Goal: Find specific page/section: Find specific page/section

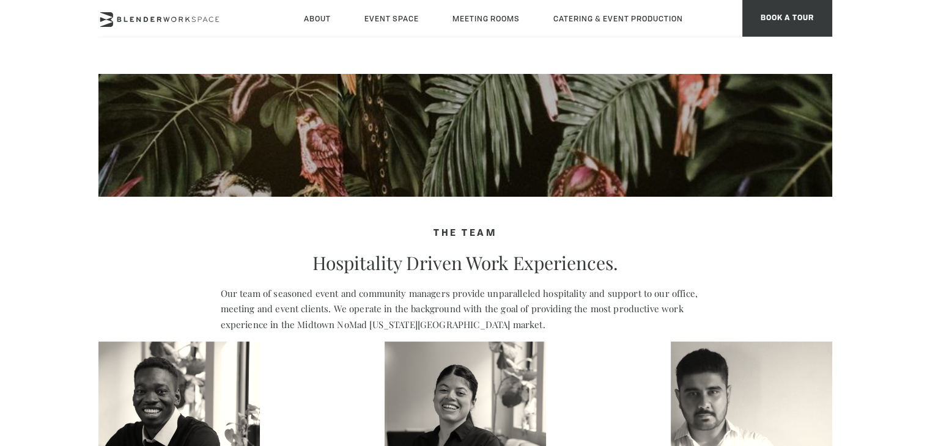
type div "2025-08-20"
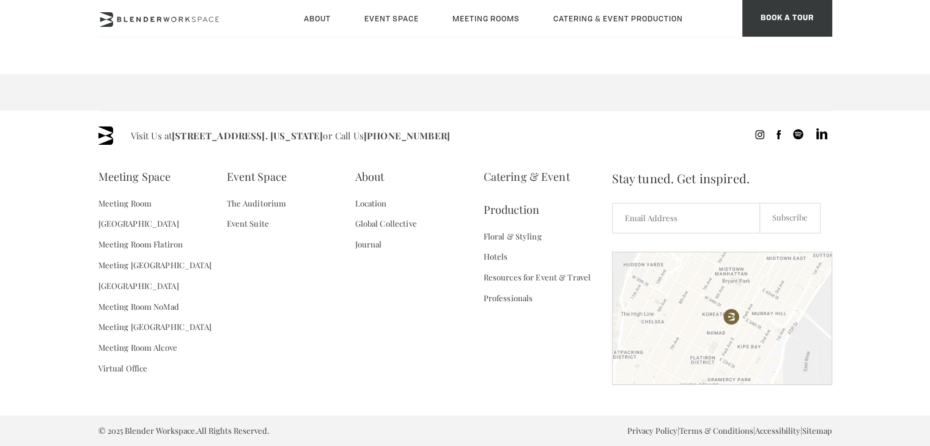
scroll to position [2157, 0]
drag, startPoint x: 368, startPoint y: 201, endPoint x: 251, endPoint y: 211, distance: 117.2
click at [369, 201] on link "Location" at bounding box center [371, 203] width 32 height 21
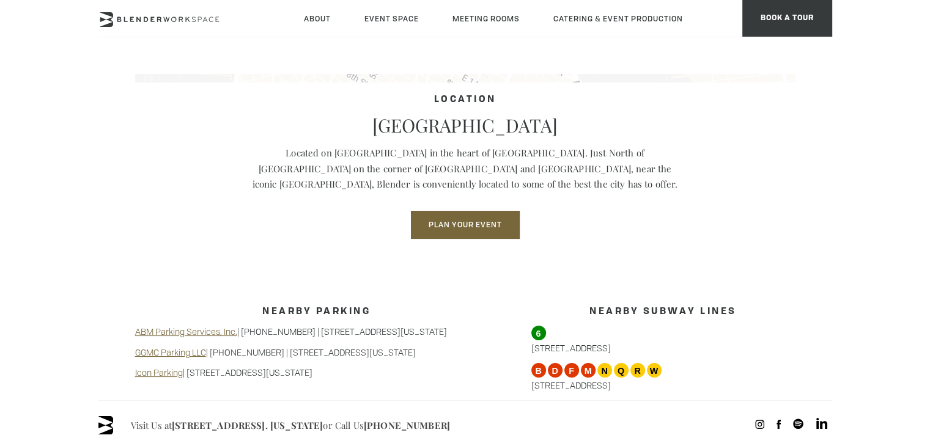
scroll to position [917, 0]
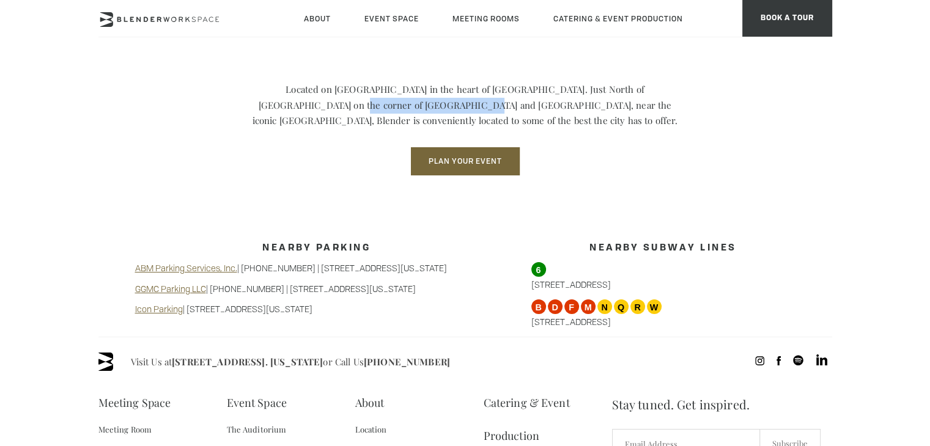
drag, startPoint x: 378, startPoint y: 104, endPoint x: 269, endPoint y: 108, distance: 108.9
click at [269, 108] on p "Located on [GEOGRAPHIC_DATA] in the heart of [GEOGRAPHIC_DATA]. Just North of […" at bounding box center [465, 105] width 428 height 47
copy p "31st Street and Madison Ave"
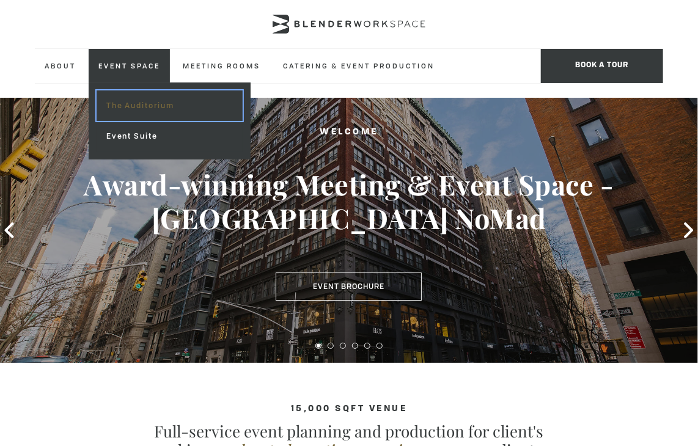
click at [139, 108] on link "The Auditorium" at bounding box center [170, 105] width 146 height 31
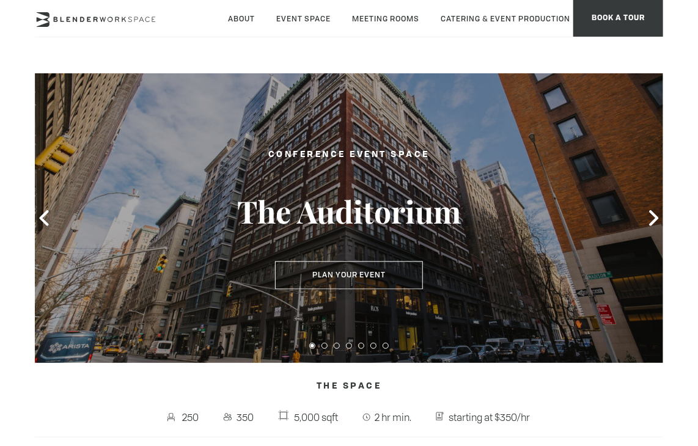
click at [652, 209] on span at bounding box center [654, 218] width 18 height 18
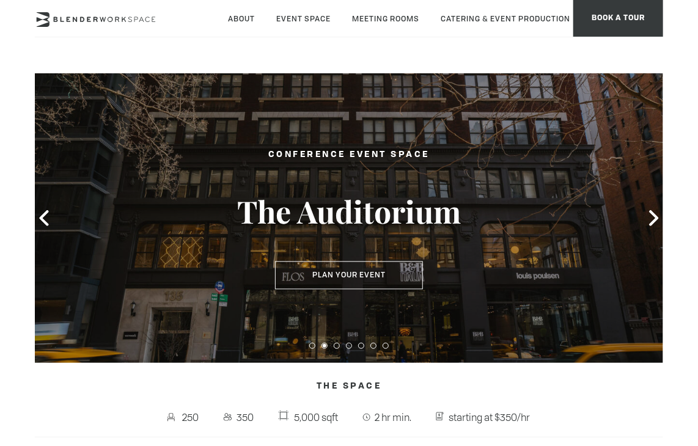
drag, startPoint x: 463, startPoint y: 211, endPoint x: 290, endPoint y: 142, distance: 186.1
drag, startPoint x: 290, startPoint y: 142, endPoint x: 262, endPoint y: 153, distance: 30.2
click at [262, 153] on h2 "Conference Event Space" at bounding box center [348, 154] width 281 height 15
click at [251, 157] on h2 "Conference Event Space" at bounding box center [348, 154] width 281 height 15
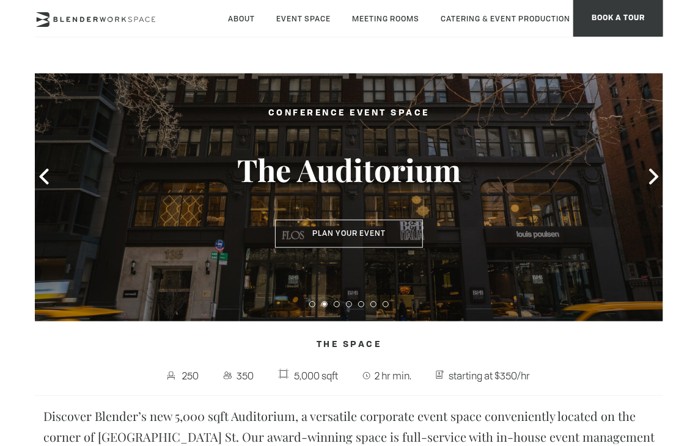
scroll to position [61, 0]
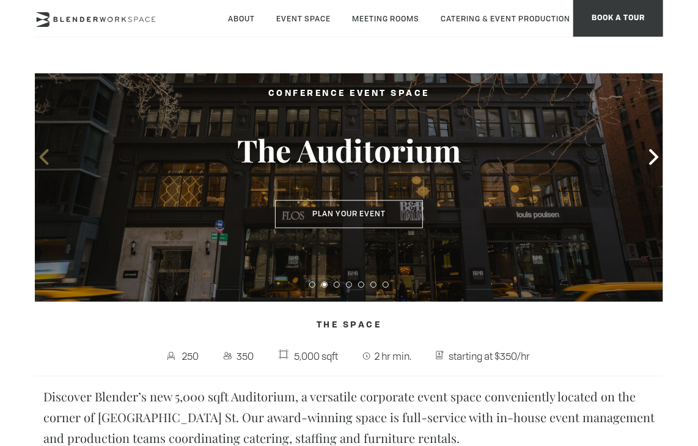
click at [39, 163] on icon at bounding box center [44, 157] width 16 height 16
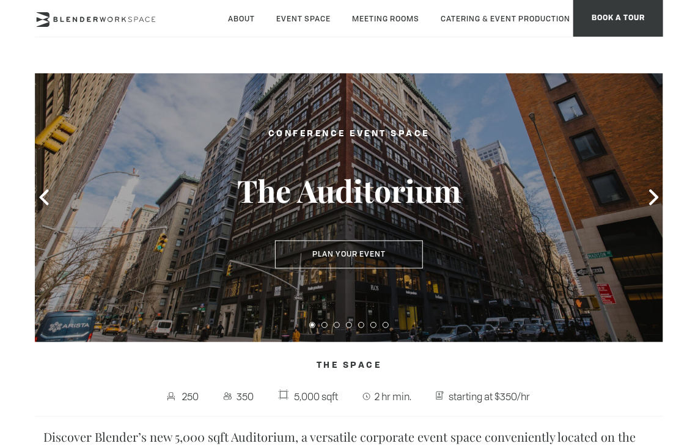
scroll to position [0, 0]
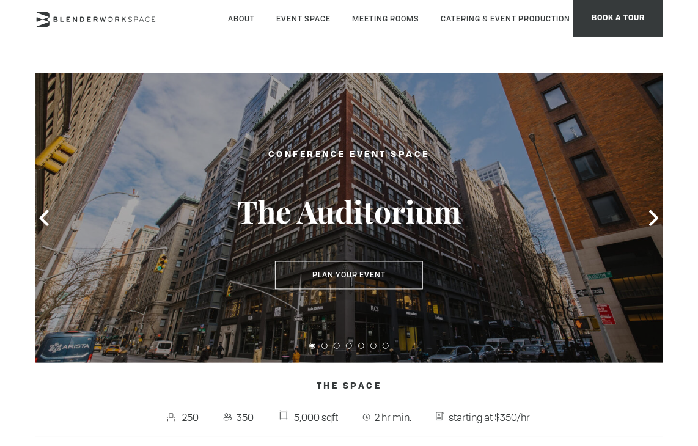
click at [188, 182] on div at bounding box center [349, 218] width 628 height 290
